Goal: Find specific page/section: Find specific page/section

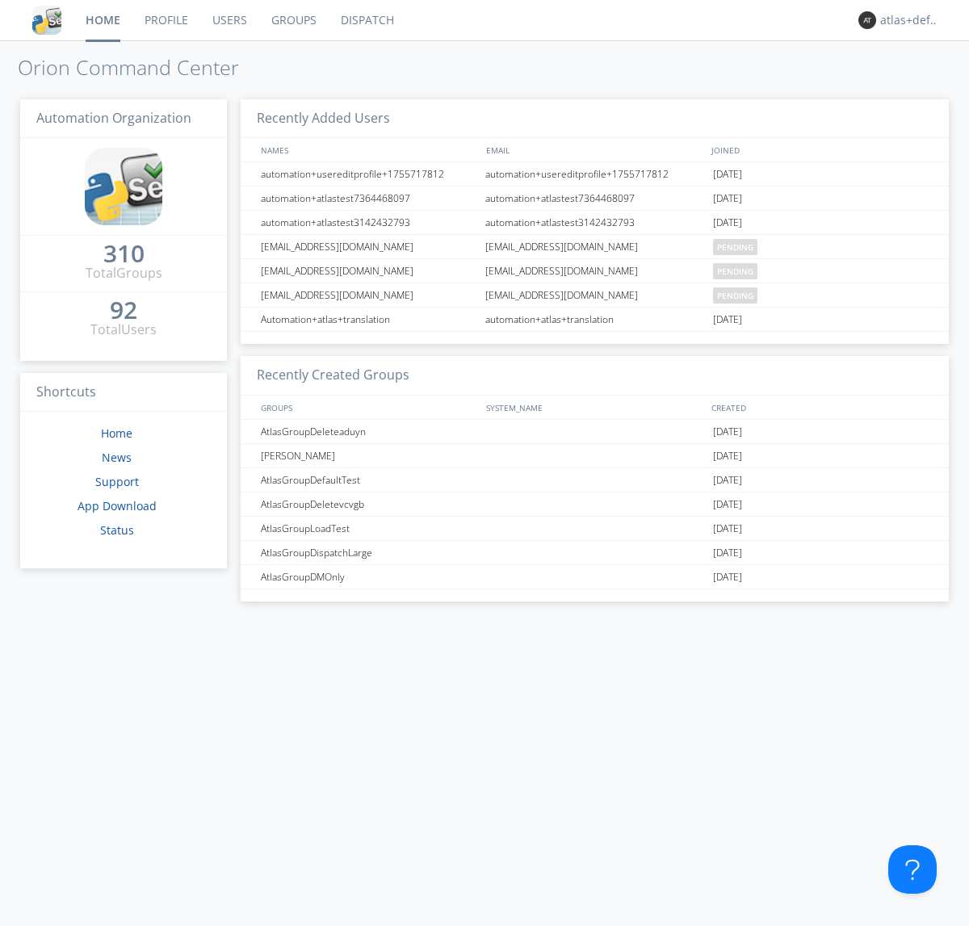
click at [292, 20] on link "Groups" at bounding box center [293, 20] width 69 height 40
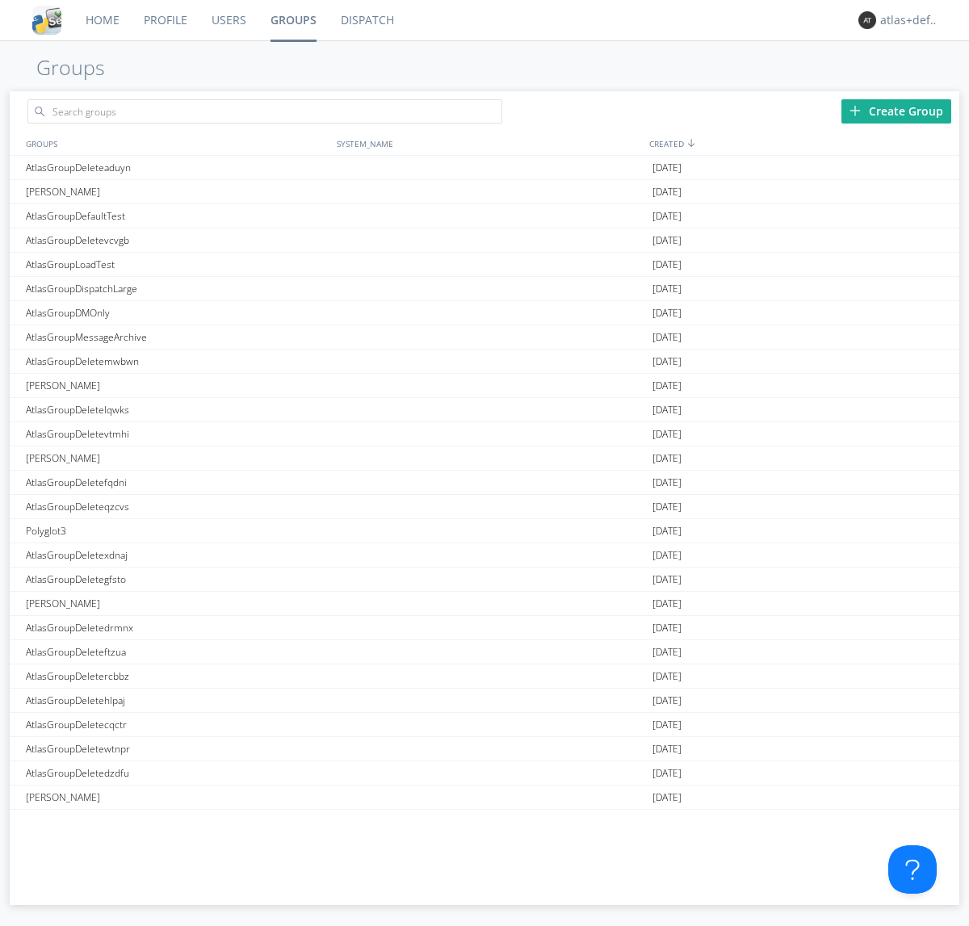
click at [896, 111] on div "Create Group" at bounding box center [897, 111] width 110 height 24
click at [292, 20] on link "Groups" at bounding box center [293, 20] width 70 height 40
type input "AtlasGroupDeletensigz"
click at [228, 20] on link "Users" at bounding box center [228, 20] width 59 height 40
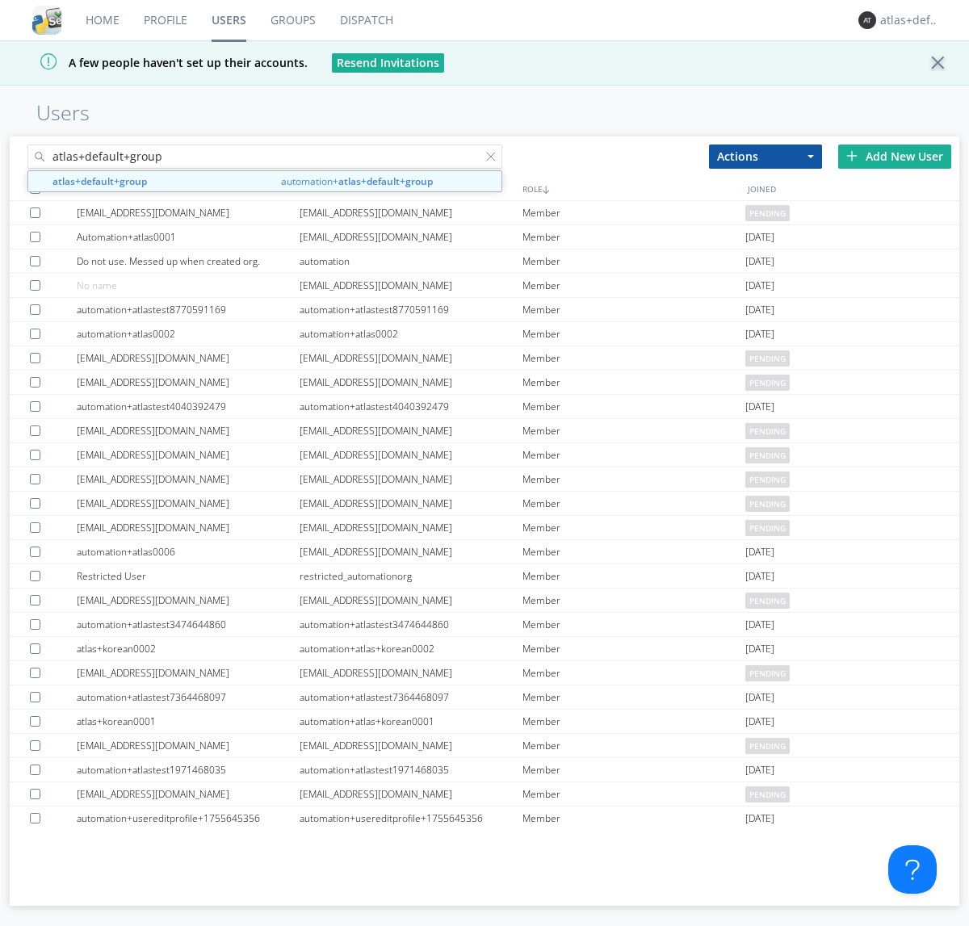
type input "atlas+default+group"
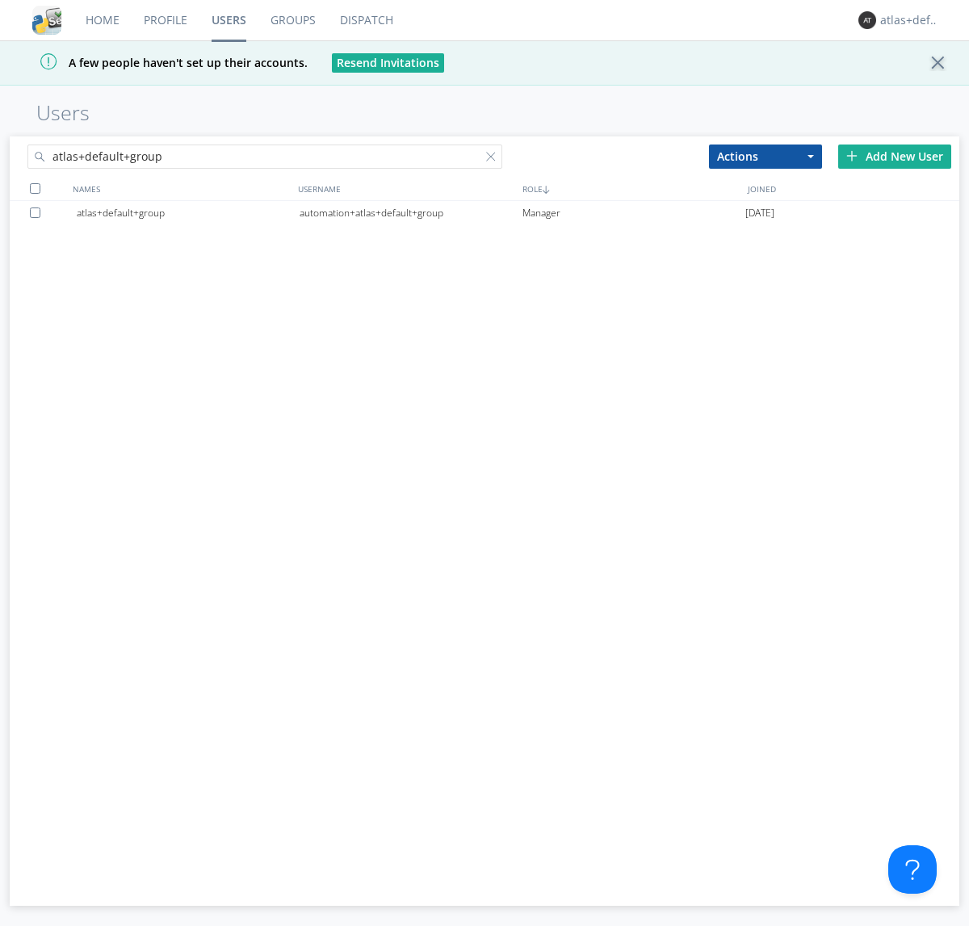
click at [410, 212] on div "automation+atlas+default+group" at bounding box center [411, 213] width 223 height 24
click at [365, 20] on link "Dispatch" at bounding box center [367, 20] width 78 height 40
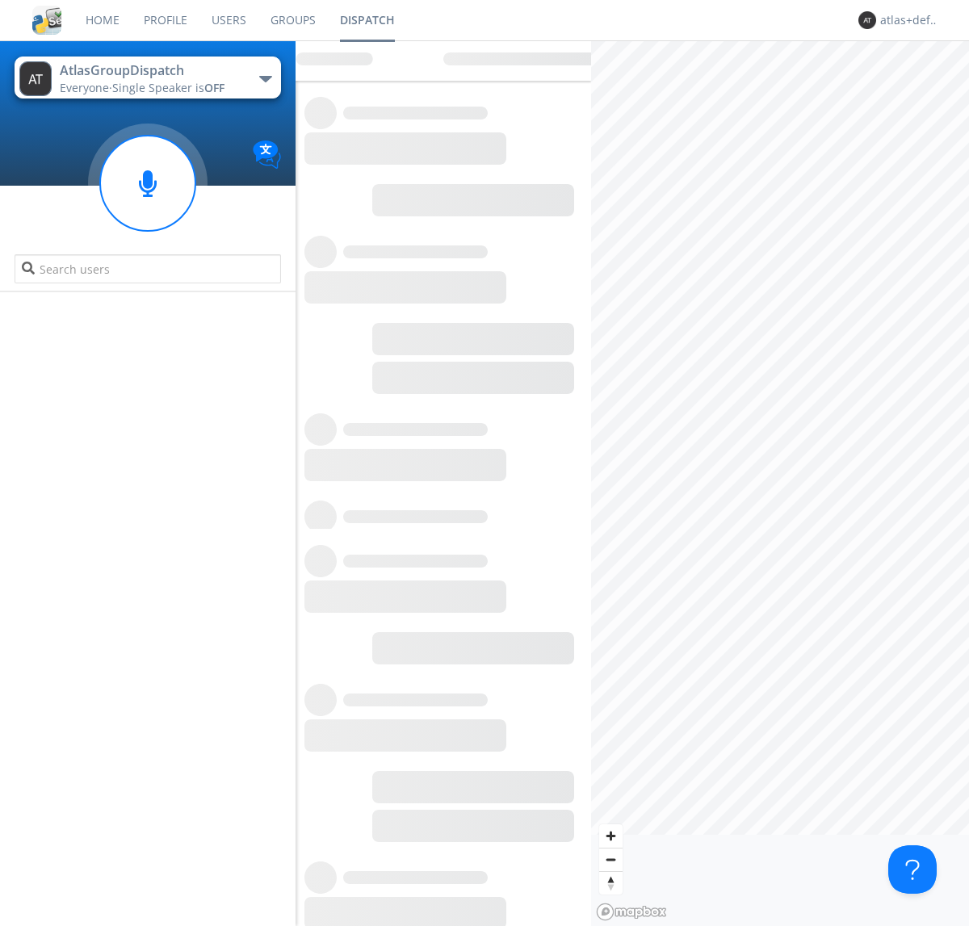
click at [228, 20] on link "Users" at bounding box center [228, 20] width 59 height 40
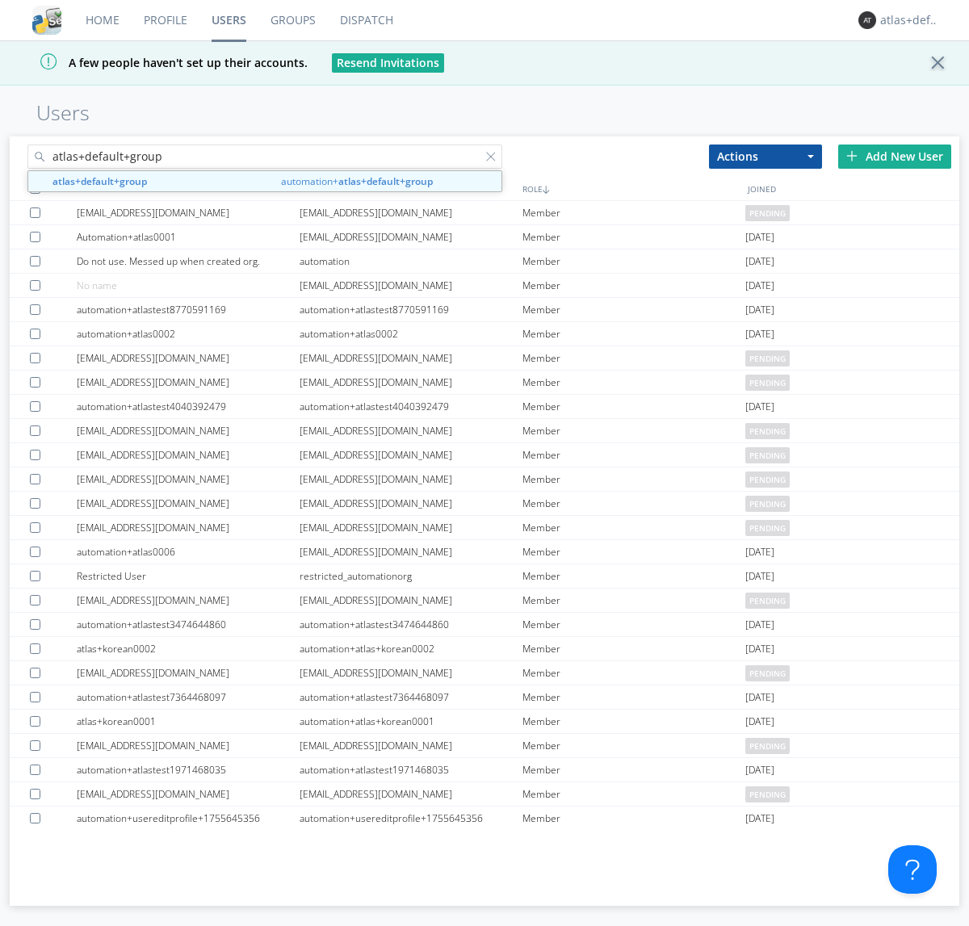
type input "atlas+default+group"
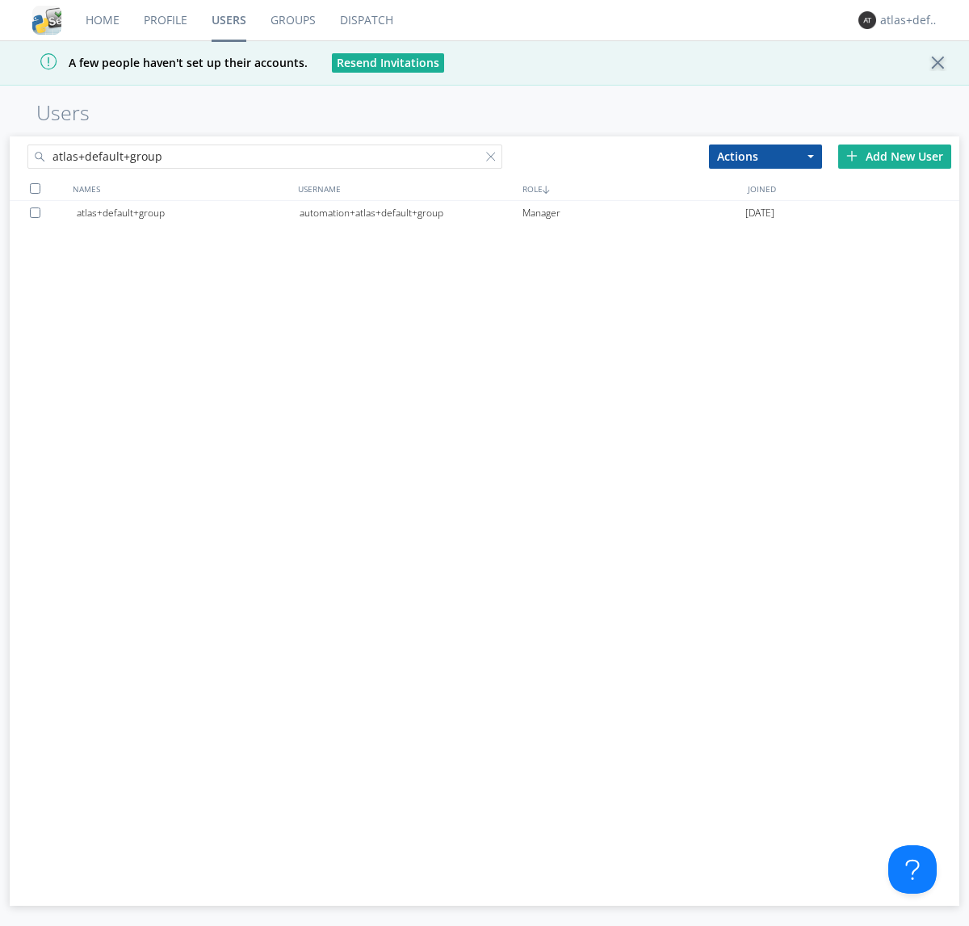
click at [410, 212] on div "automation+atlas+default+group" at bounding box center [411, 213] width 223 height 24
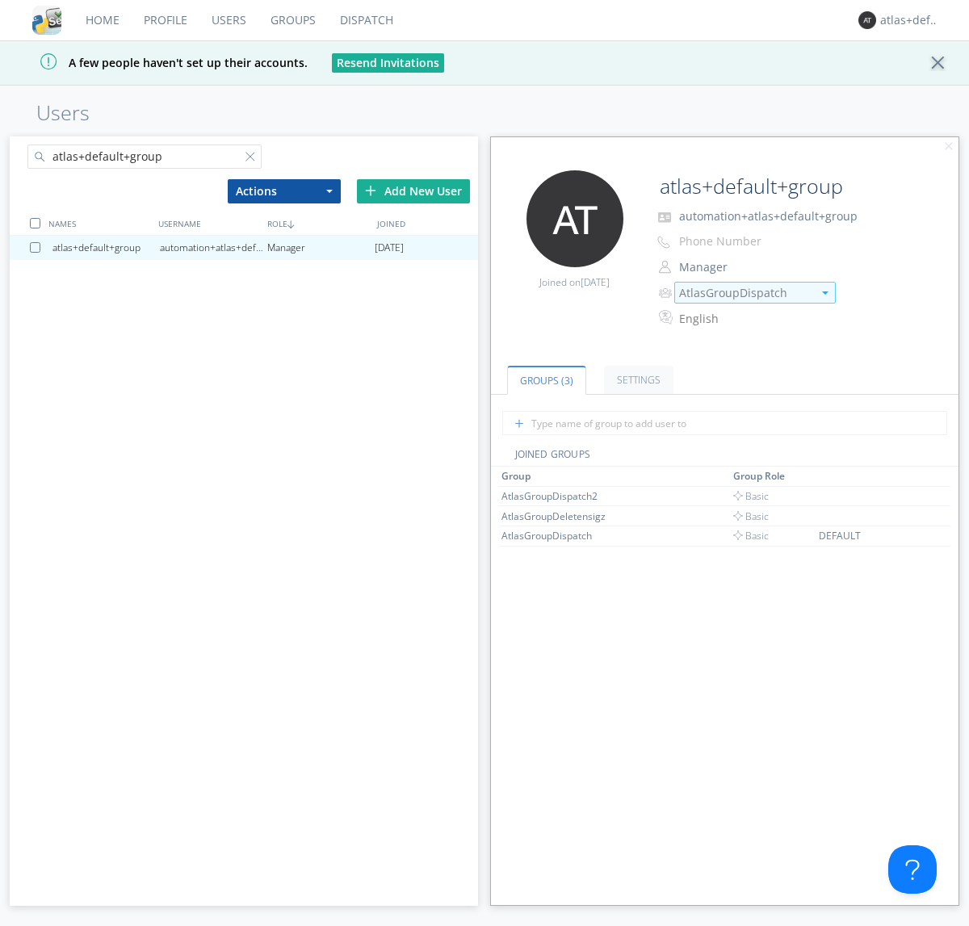
click at [825, 292] on img at bounding box center [825, 293] width 6 height 3
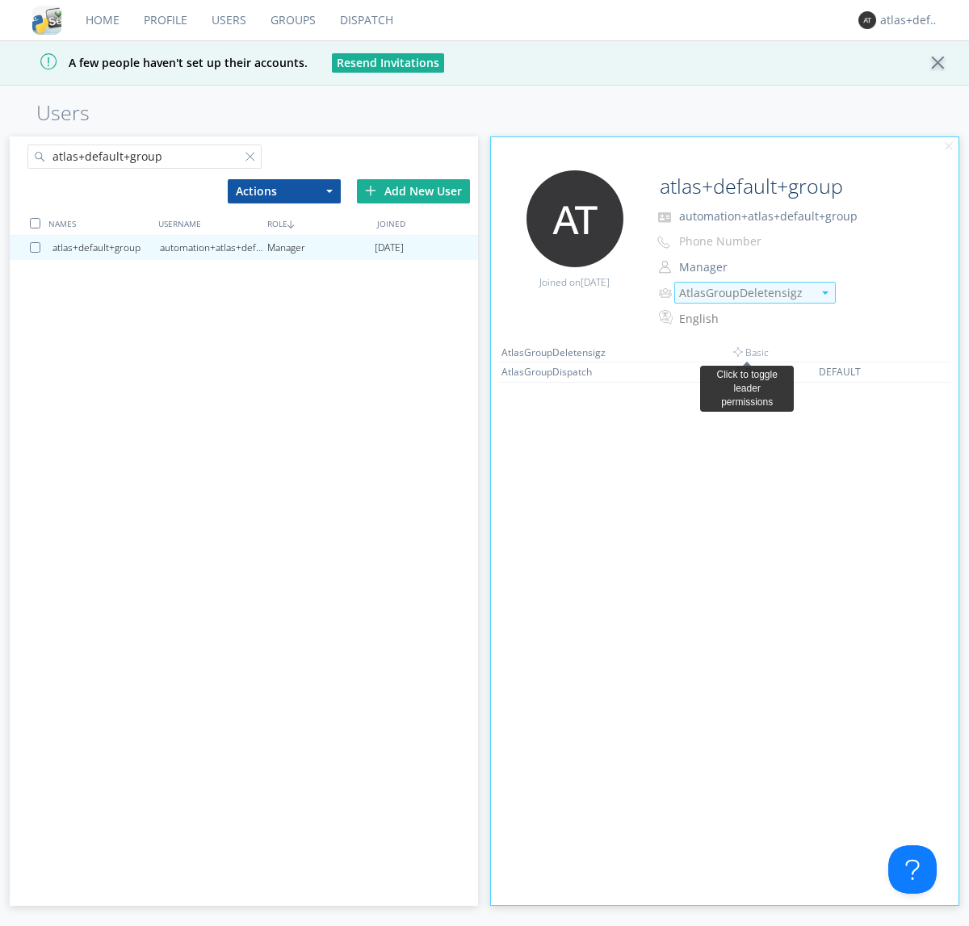
click at [365, 20] on link "Dispatch" at bounding box center [367, 20] width 78 height 40
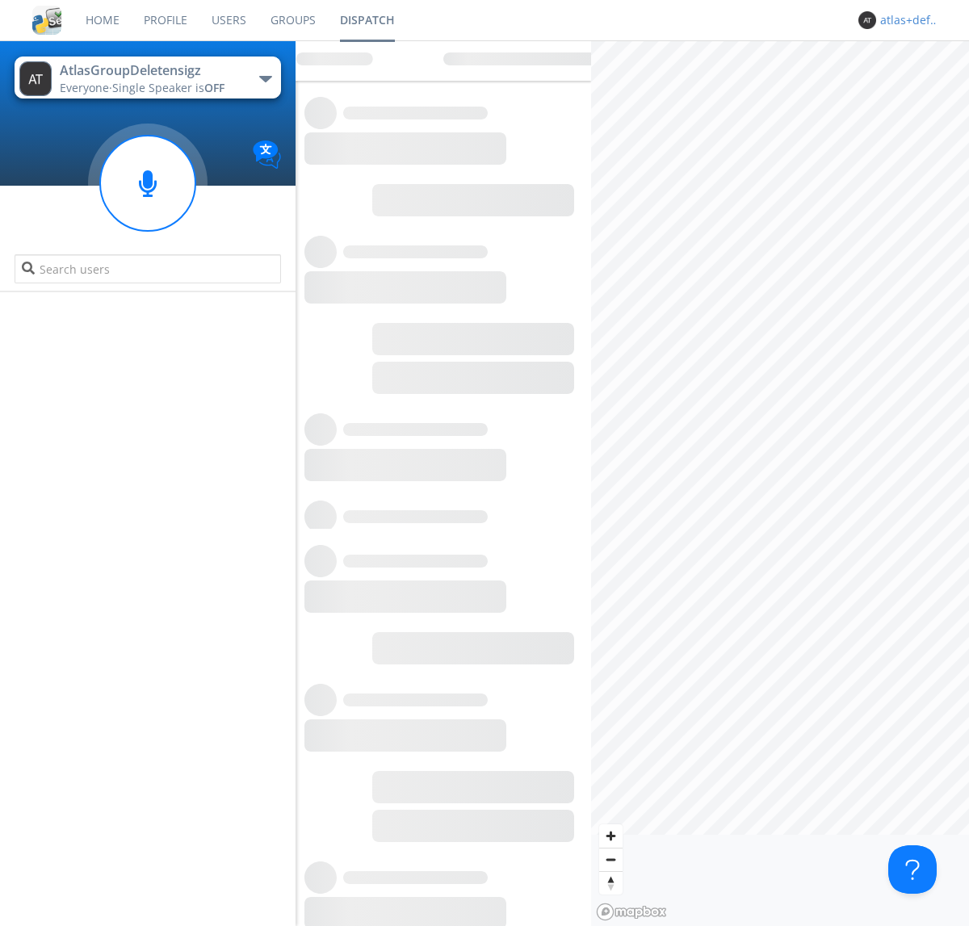
click at [906, 20] on div "atlas+default+group" at bounding box center [910, 20] width 61 height 16
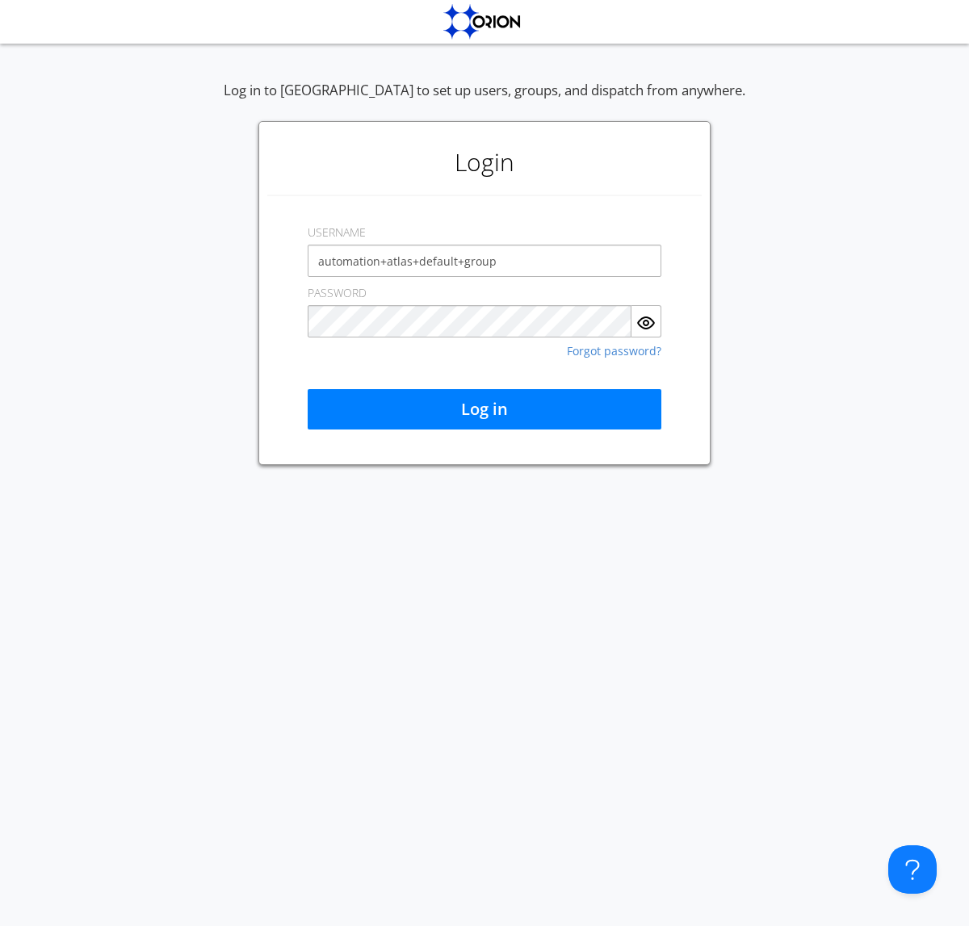
type input "automation+atlas+default+group"
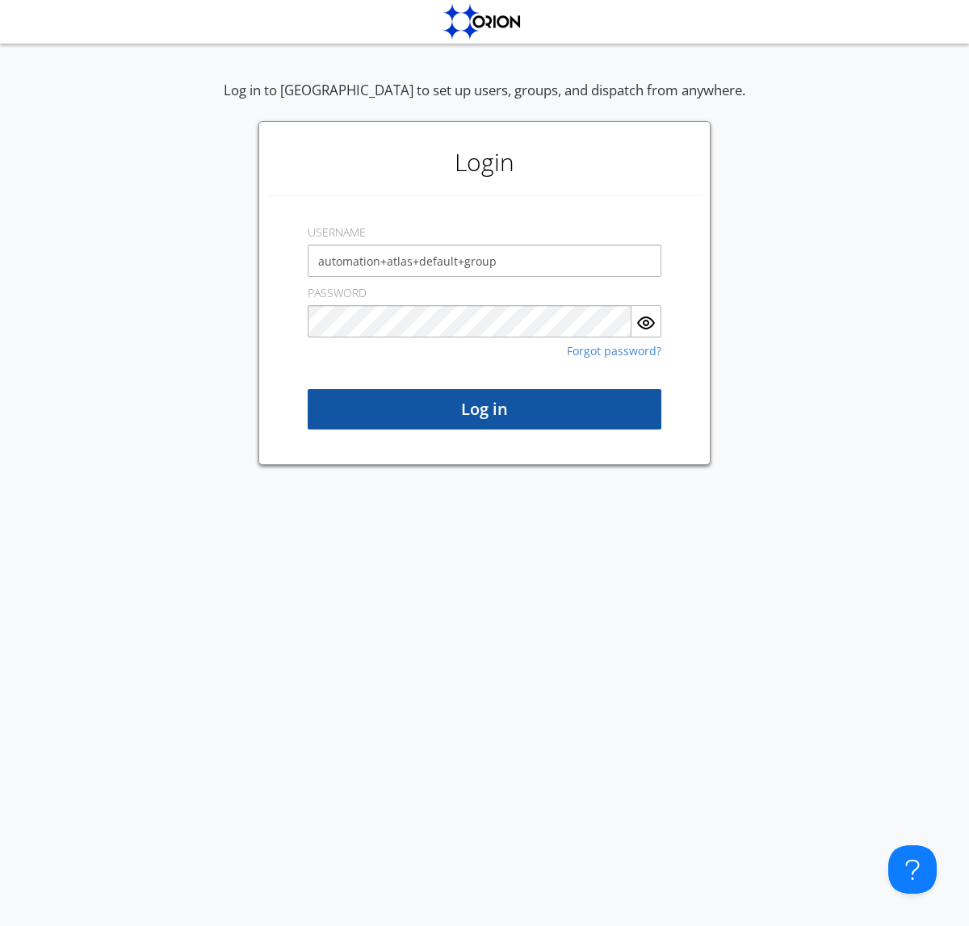
click at [485, 409] on button "Log in" at bounding box center [485, 409] width 354 height 40
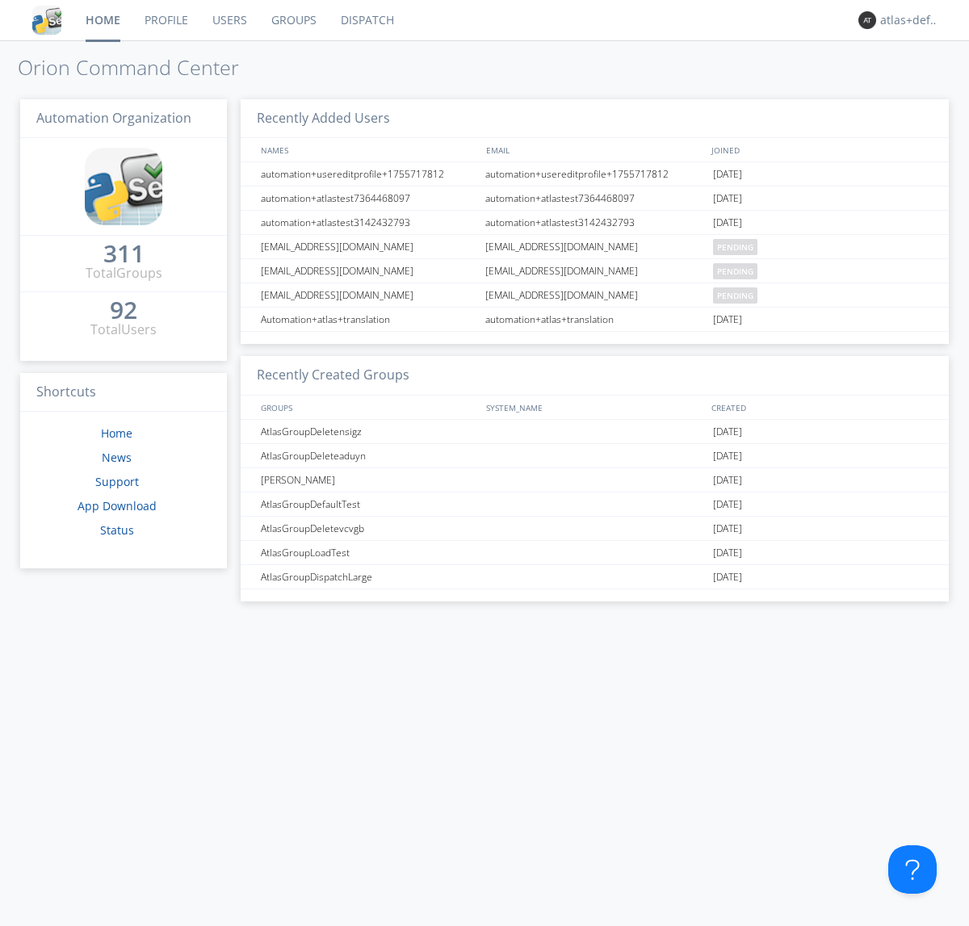
click at [366, 20] on link "Dispatch" at bounding box center [368, 20] width 78 height 40
click at [228, 20] on link "Users" at bounding box center [229, 20] width 59 height 40
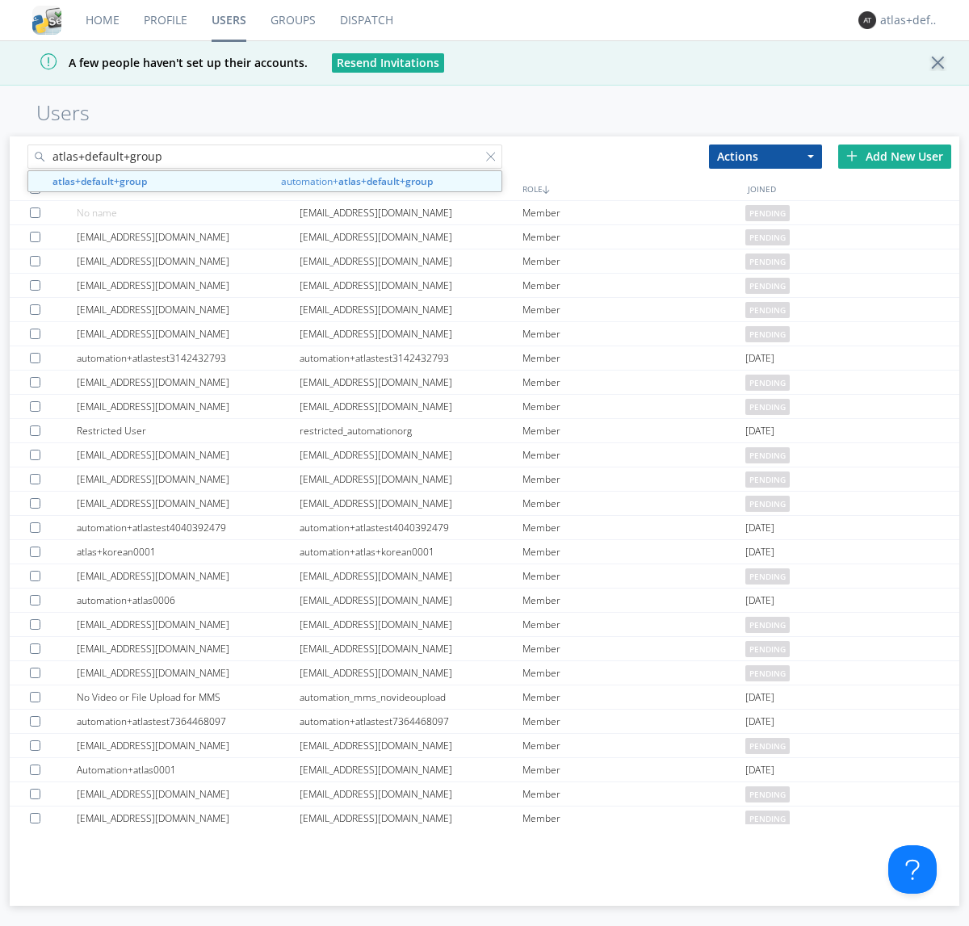
type input "atlas+default+group"
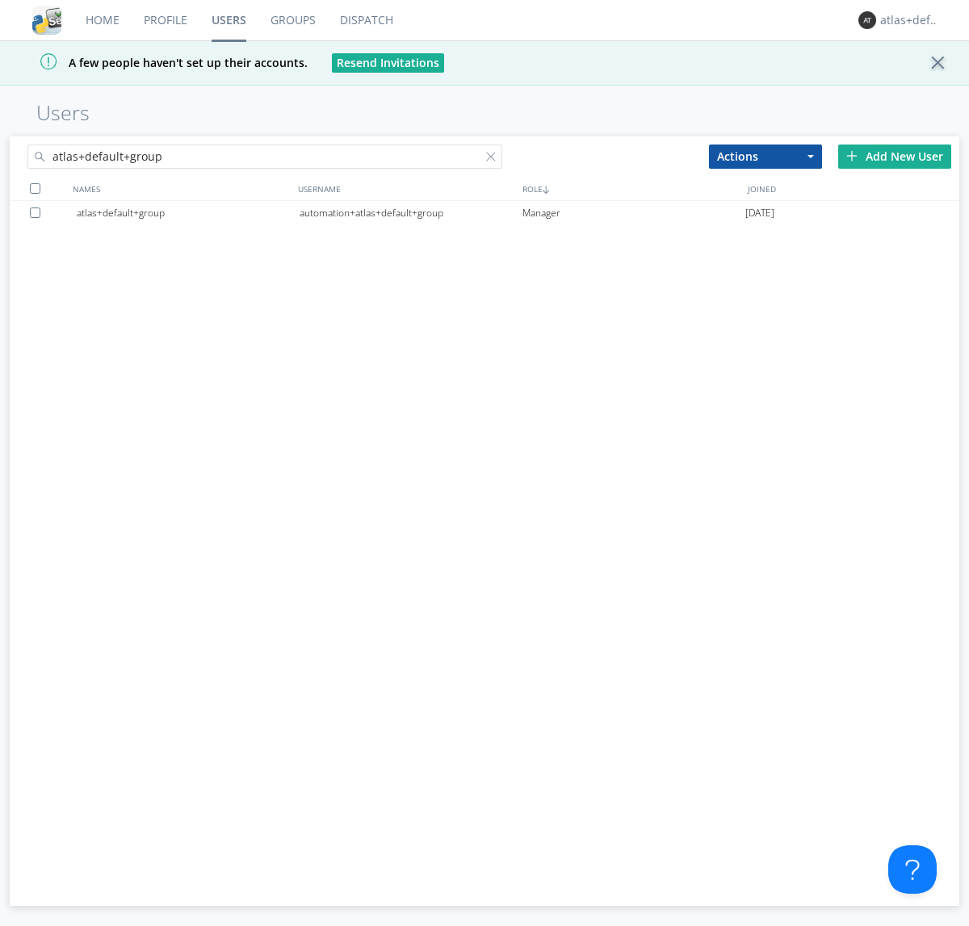
click at [410, 212] on div "automation+atlas+default+group" at bounding box center [411, 213] width 223 height 24
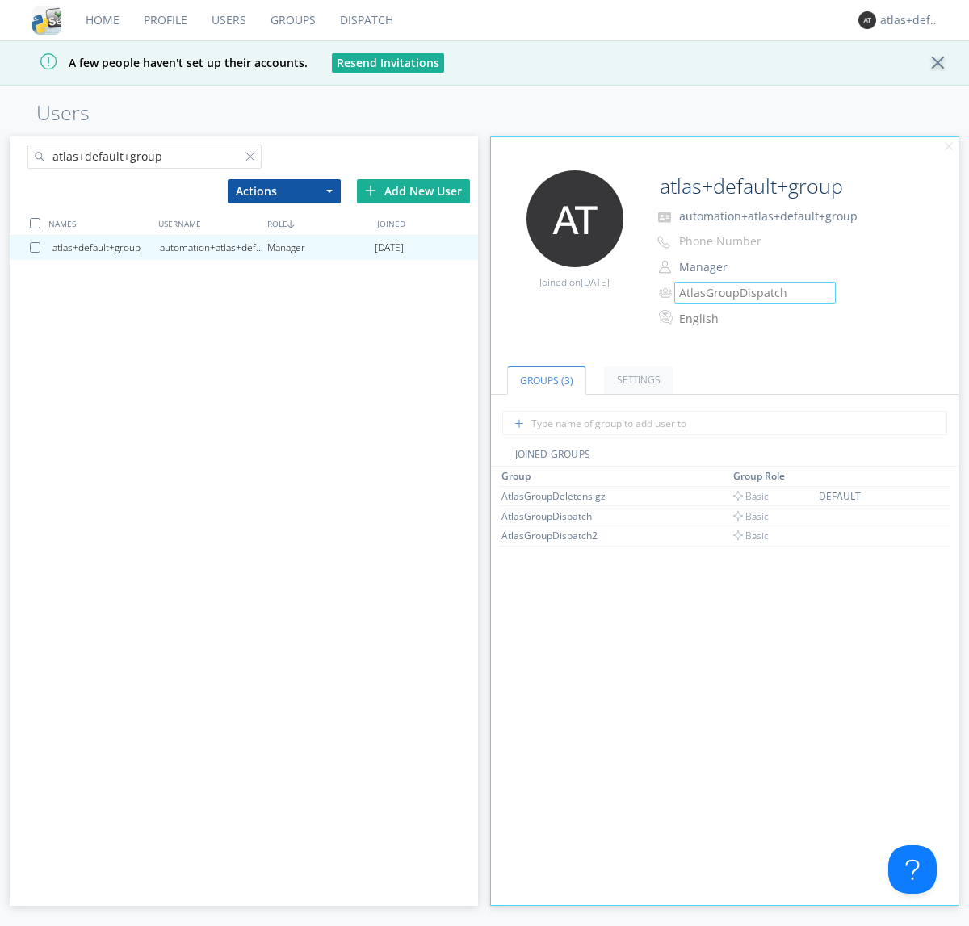
click at [292, 20] on link "Groups" at bounding box center [292, 20] width 69 height 40
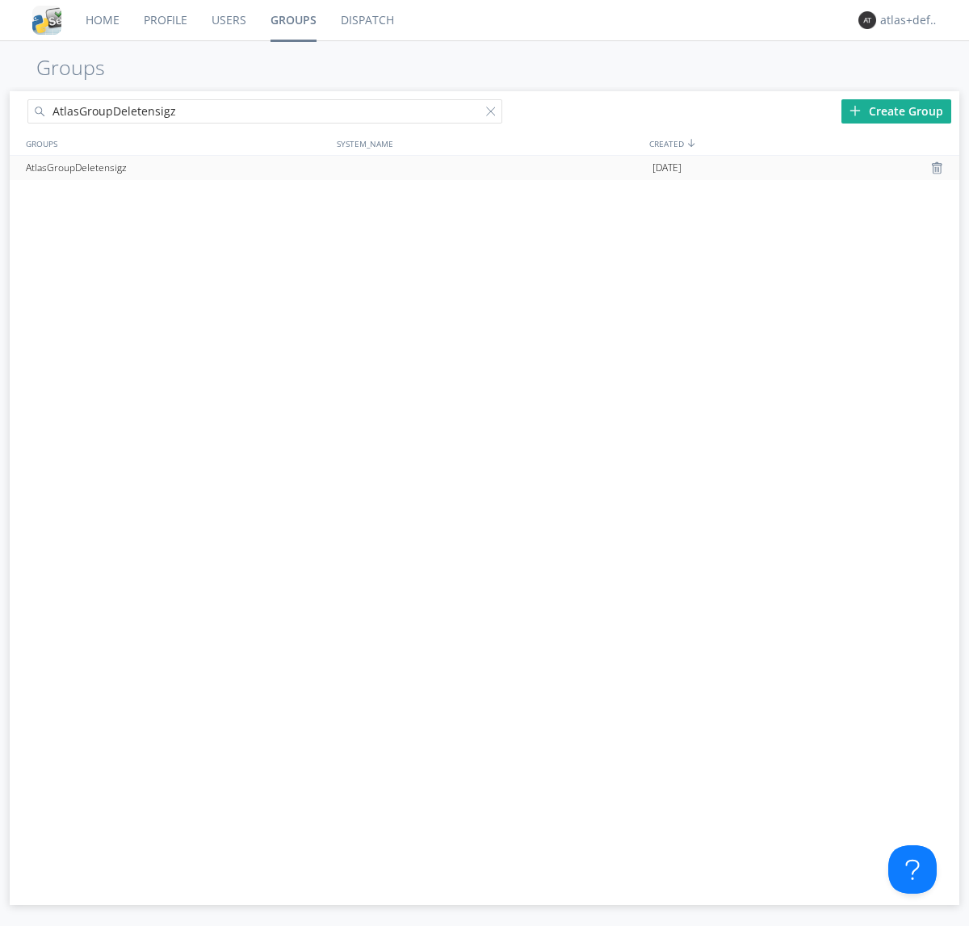
type input "AtlasGroupDeletensigz"
click at [938, 168] on div at bounding box center [939, 168] width 16 height 13
